Goal: Information Seeking & Learning: Check status

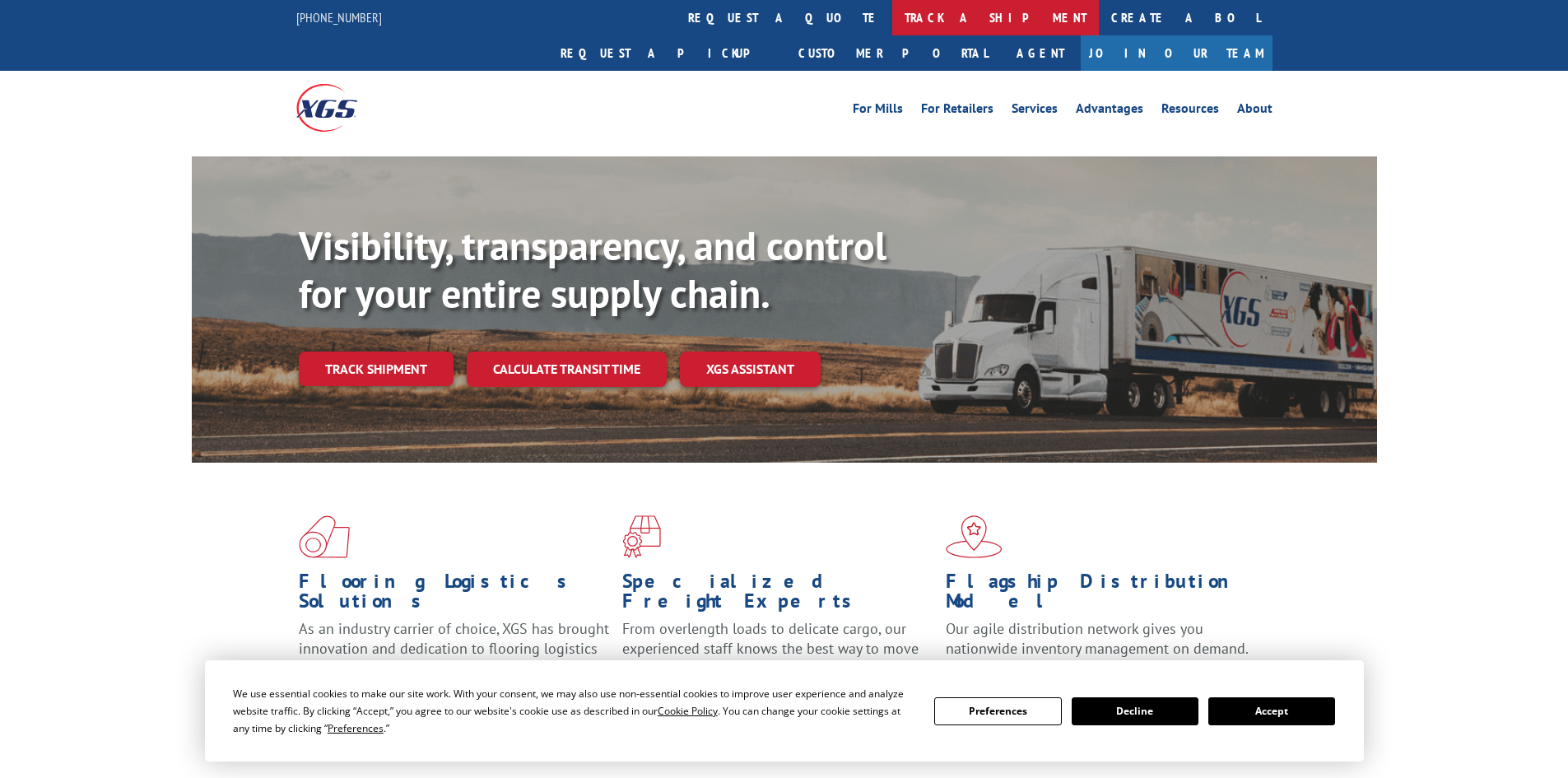
click at [892, 22] on link "track a shipment" at bounding box center [995, 17] width 207 height 35
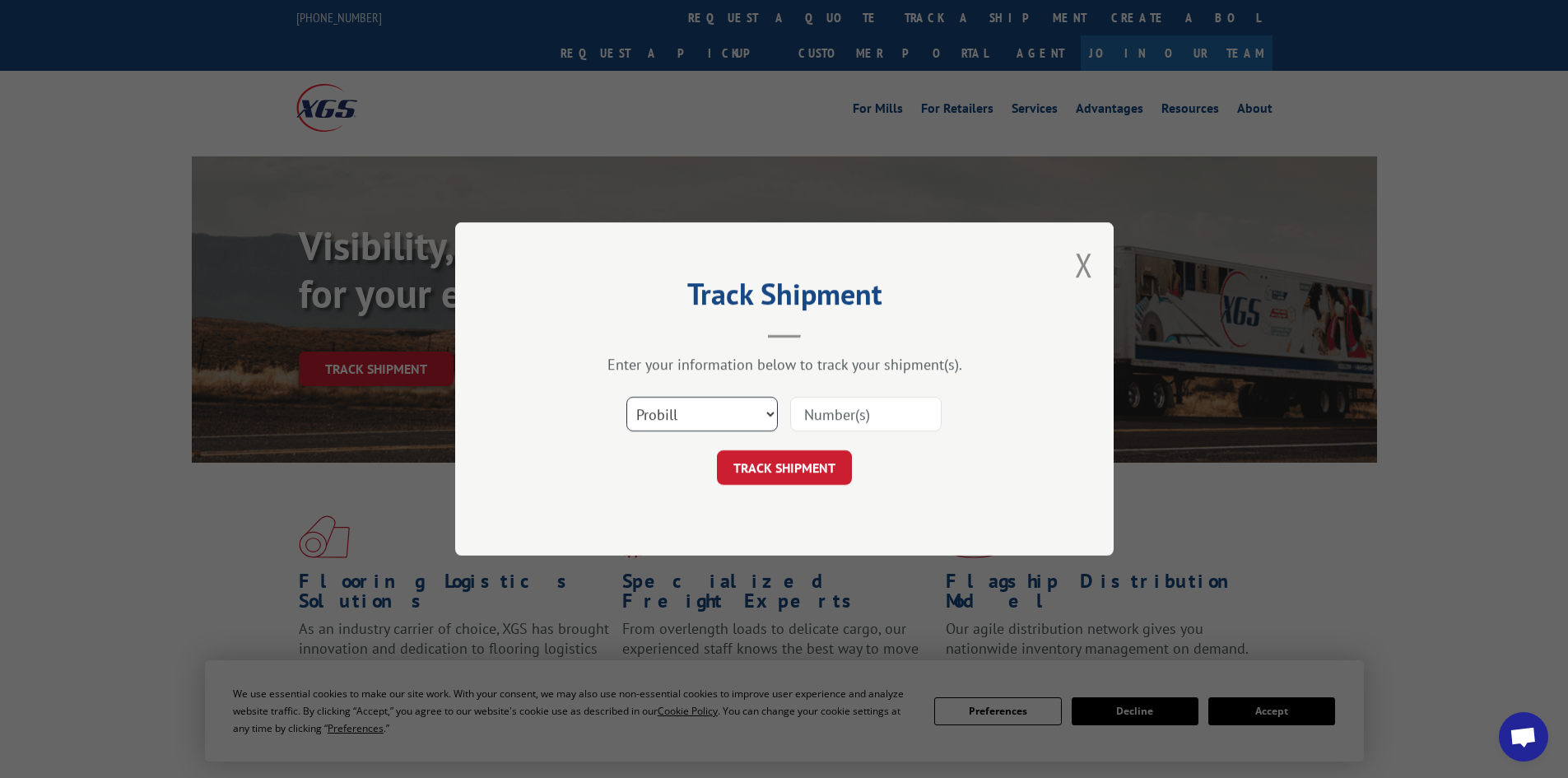
click at [701, 427] on select "Select category... Probill BOL PO" at bounding box center [701, 414] width 151 height 35
select select "bol"
click at [626, 397] on select "Select category... Probill BOL PO" at bounding box center [701, 414] width 151 height 35
click at [936, 405] on input at bounding box center [865, 414] width 151 height 35
paste input "7077862"
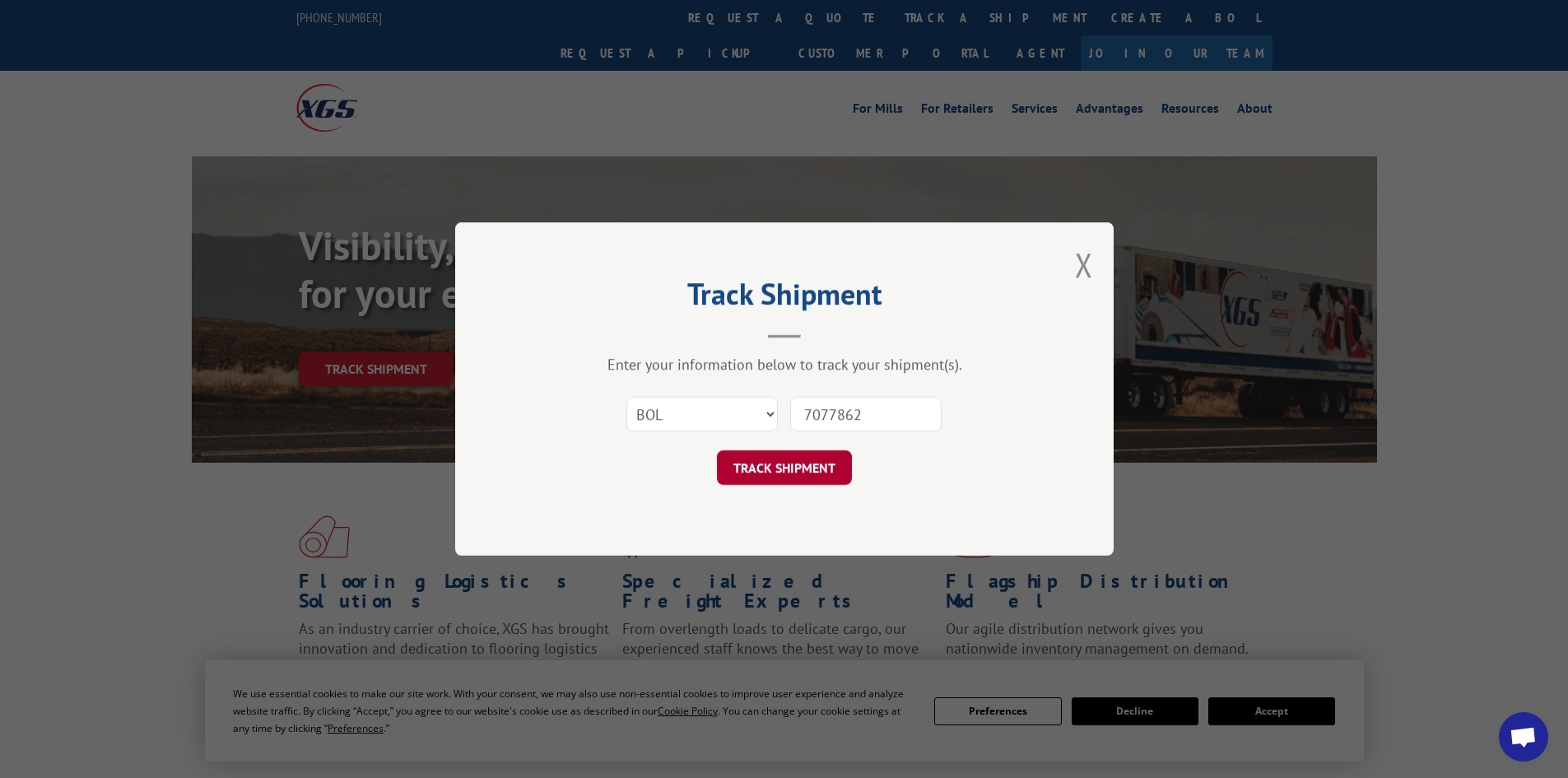
type input "7077862"
click at [783, 463] on button "TRACK SHIPMENT" at bounding box center [784, 467] width 135 height 35
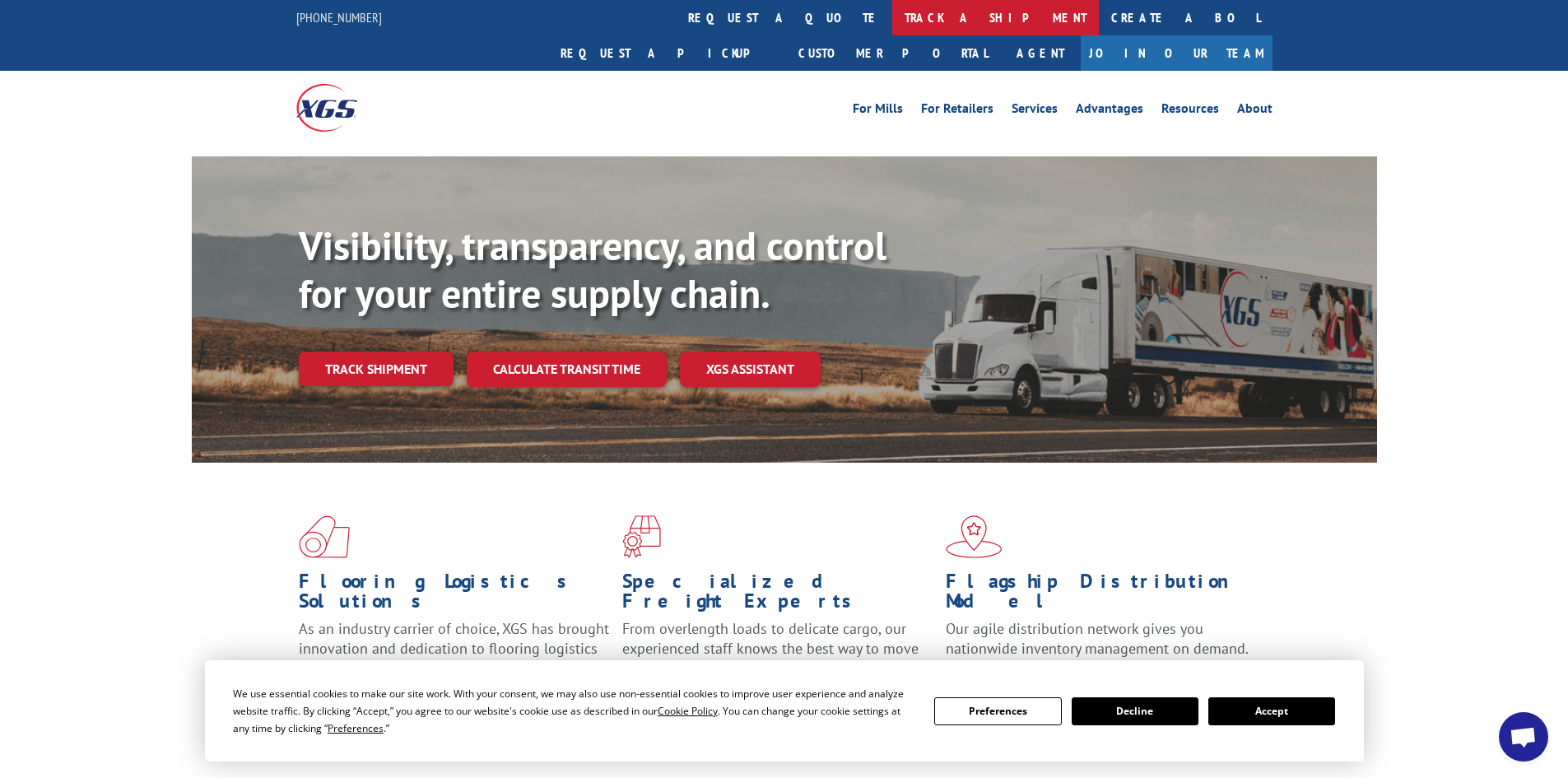
click at [892, 22] on link "track a shipment" at bounding box center [995, 17] width 207 height 35
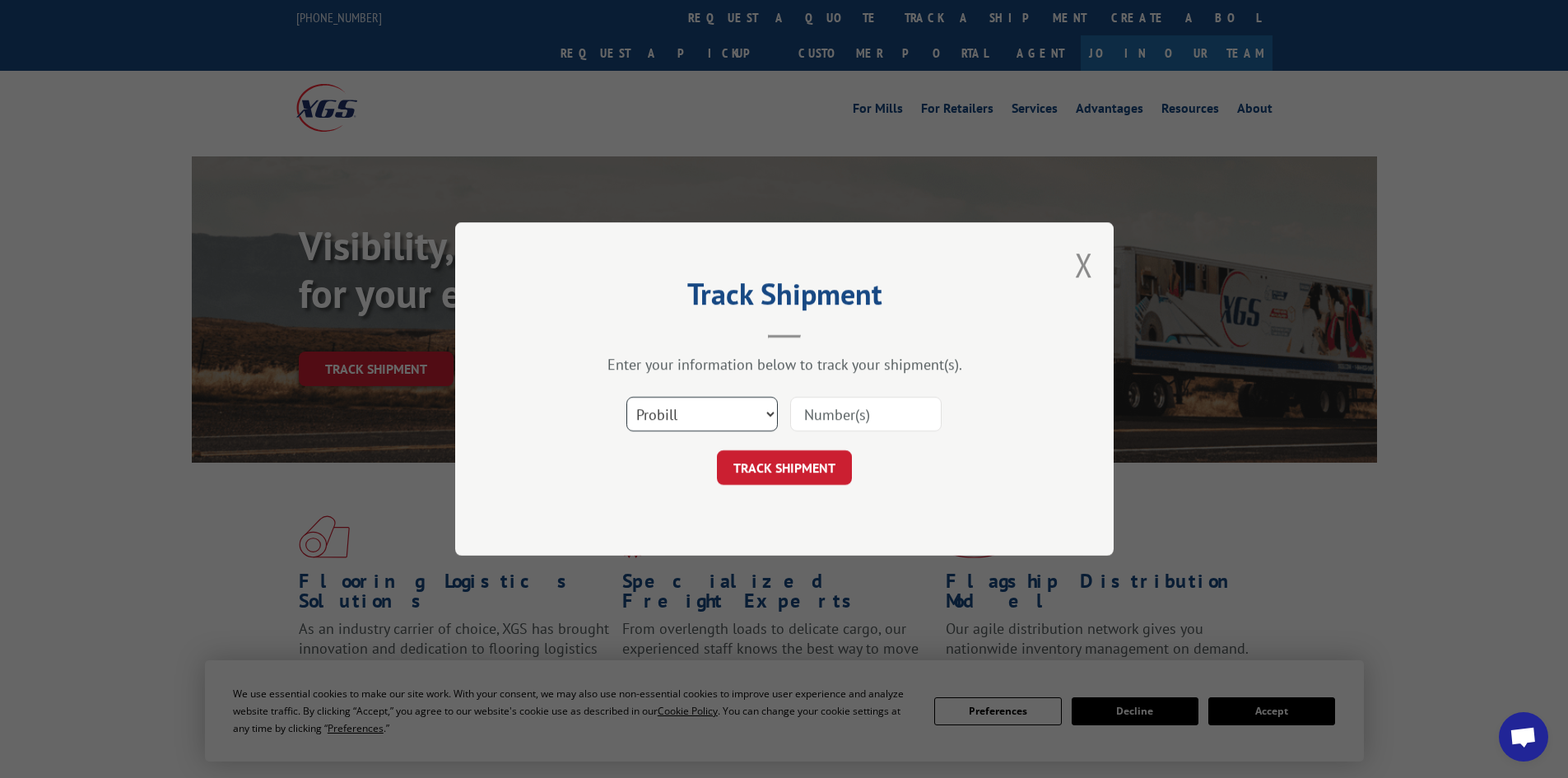
click at [697, 399] on select "Select category... Probill BOL PO" at bounding box center [701, 414] width 151 height 35
select select "bol"
click at [626, 397] on select "Select category... Probill BOL PO" at bounding box center [701, 414] width 151 height 35
click at [832, 422] on input at bounding box center [865, 414] width 151 height 35
paste input "7082390"
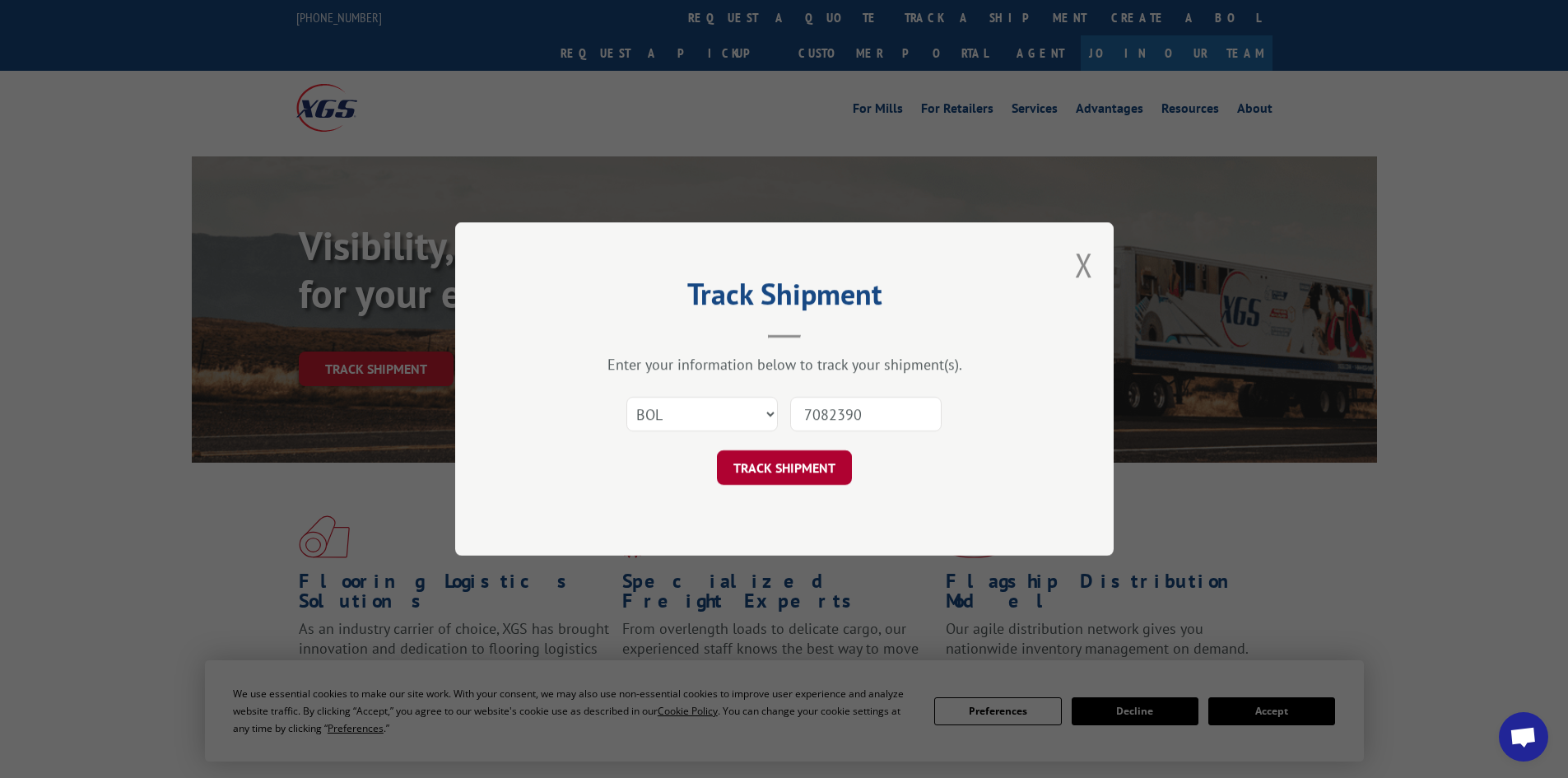
type input "7082390"
click at [793, 468] on button "TRACK SHIPMENT" at bounding box center [784, 467] width 135 height 35
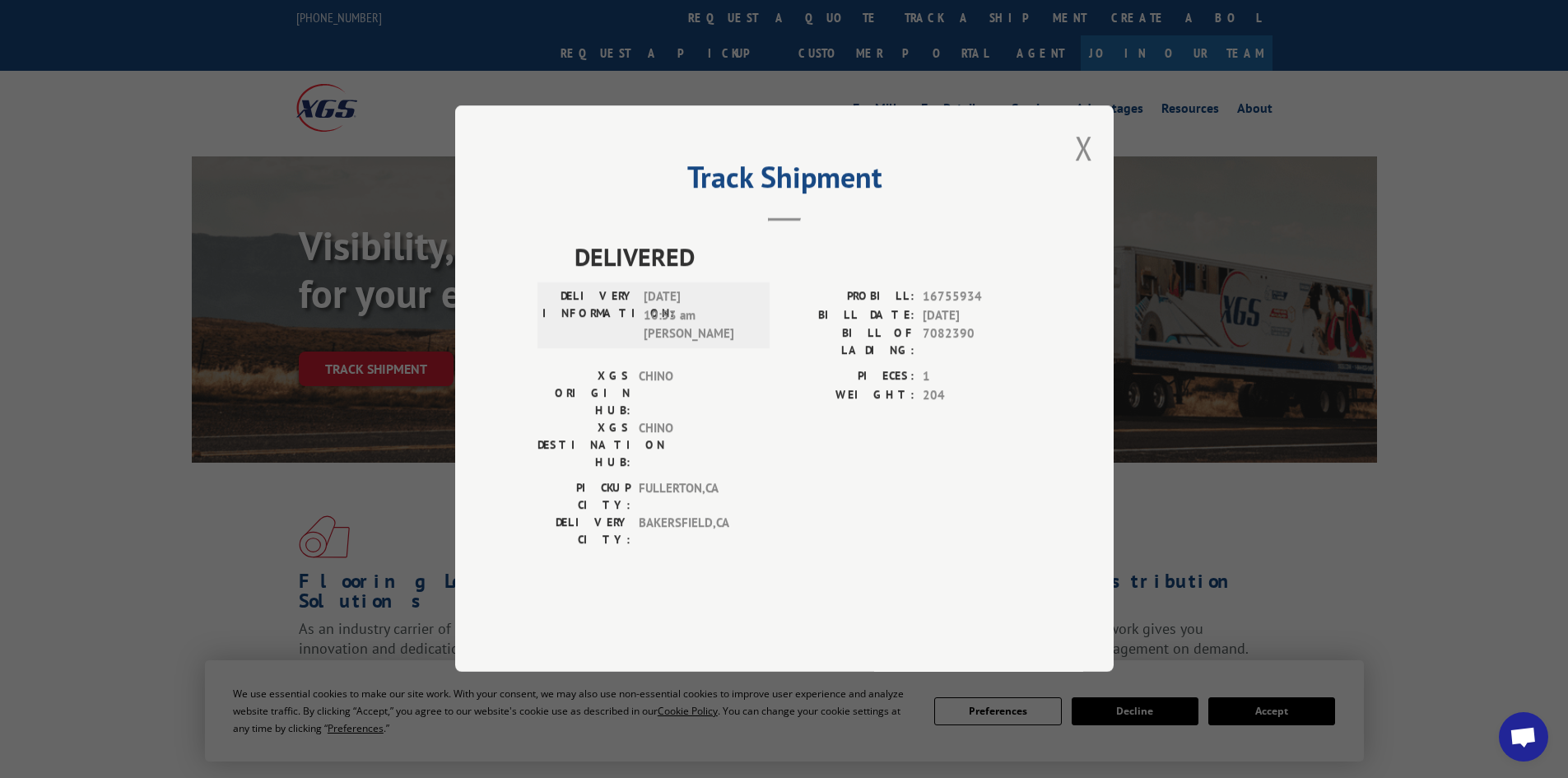
click at [1080, 170] on button "Close modal" at bounding box center [1084, 148] width 18 height 44
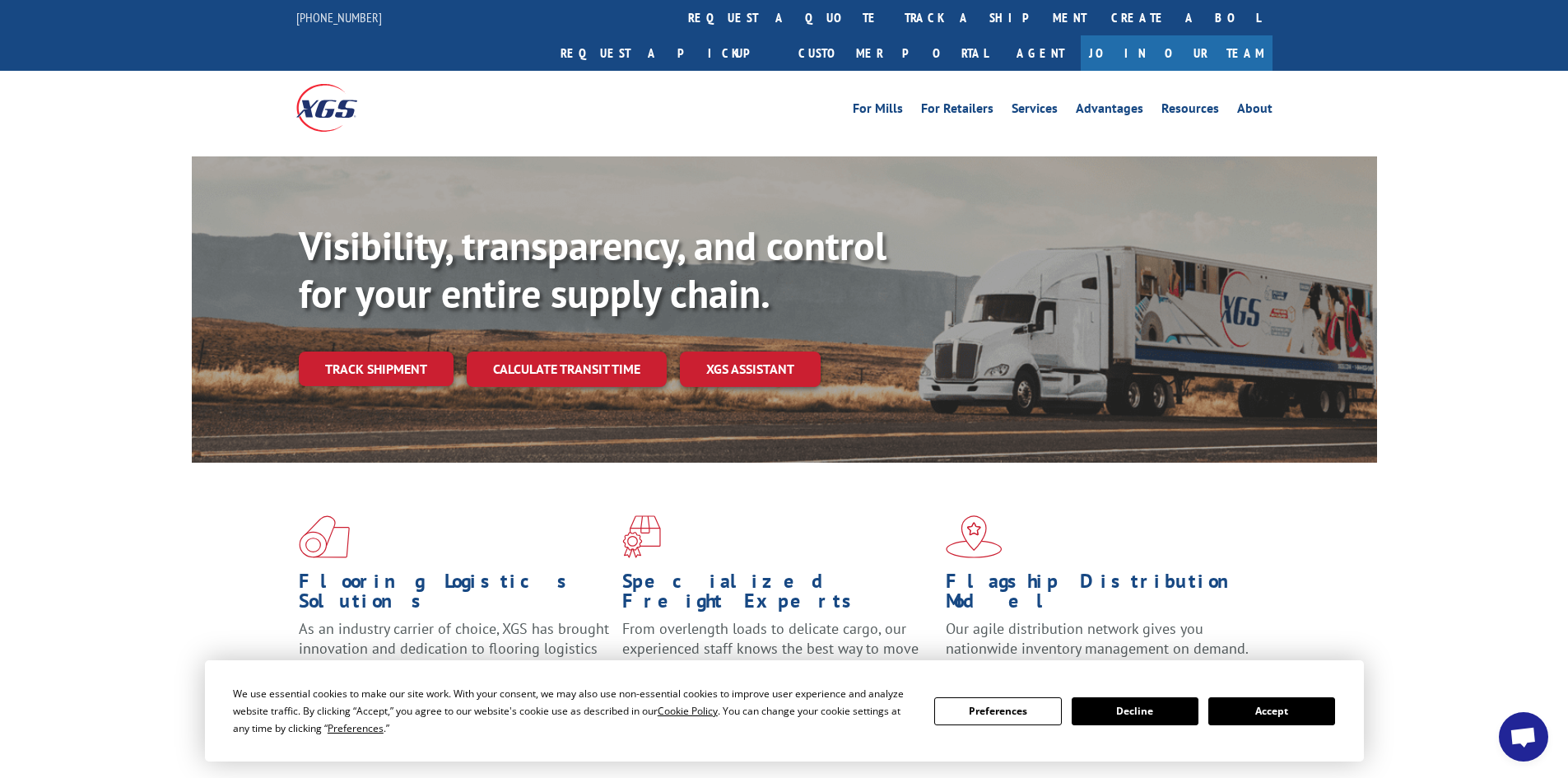
click at [1286, 710] on button "Accept" at bounding box center [1272, 711] width 127 height 28
